Goal: Task Accomplishment & Management: Complete application form

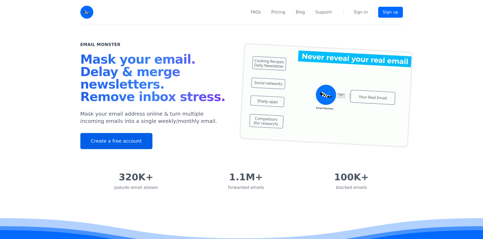
click at [124, 143] on link "Create a free account" at bounding box center [116, 141] width 72 height 16
